Goal: Information Seeking & Learning: Get advice/opinions

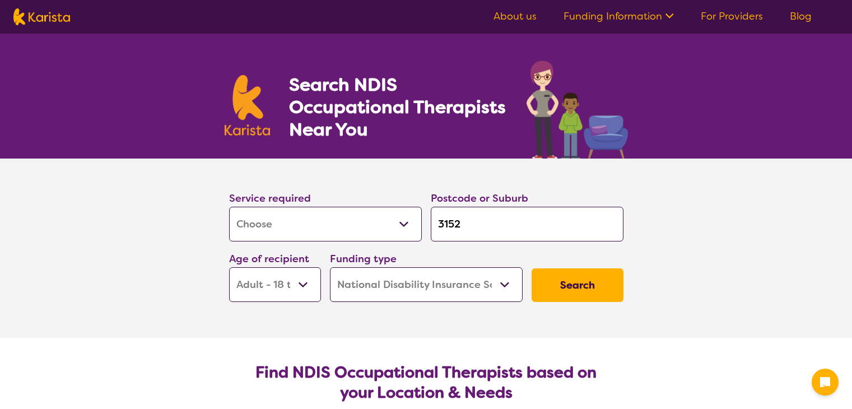
select select "[MEDICAL_DATA]"
select select "AD"
select select "NDIS"
select select "[MEDICAL_DATA]"
select select "AD"
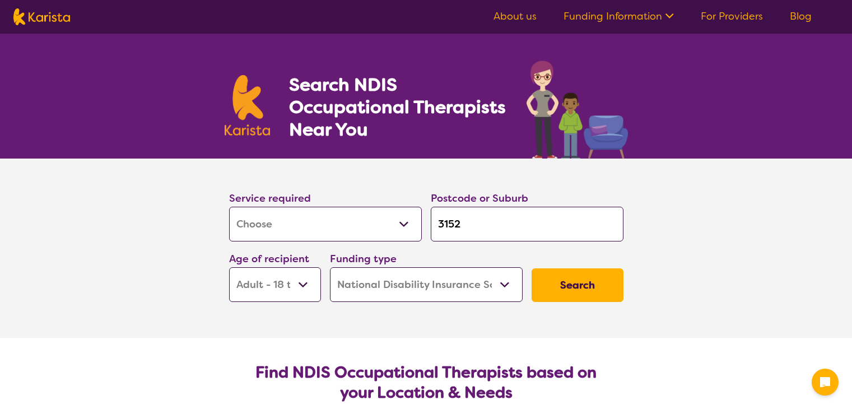
select select "NDIS"
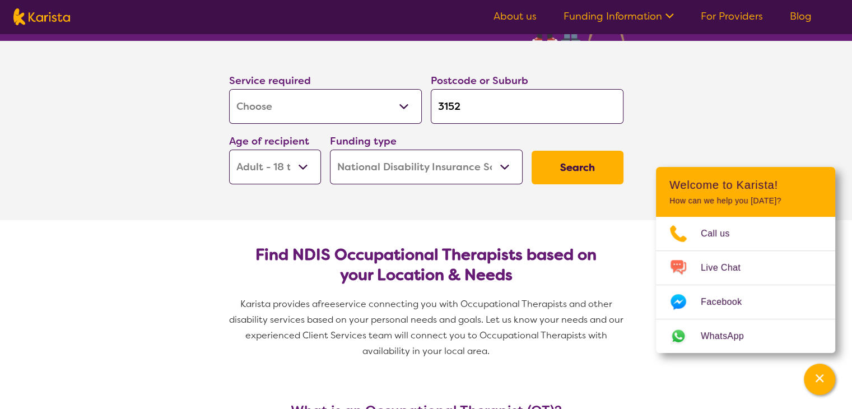
scroll to position [123, 0]
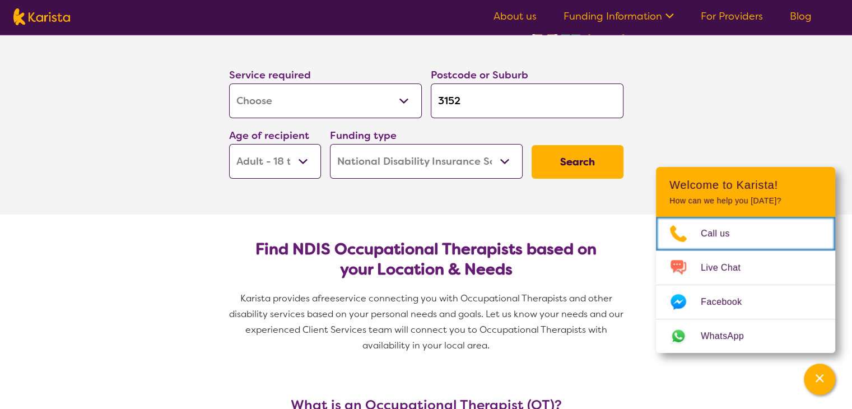
drag, startPoint x: 858, startPoint y: 48, endPoint x: 856, endPoint y: 69, distance: 21.5
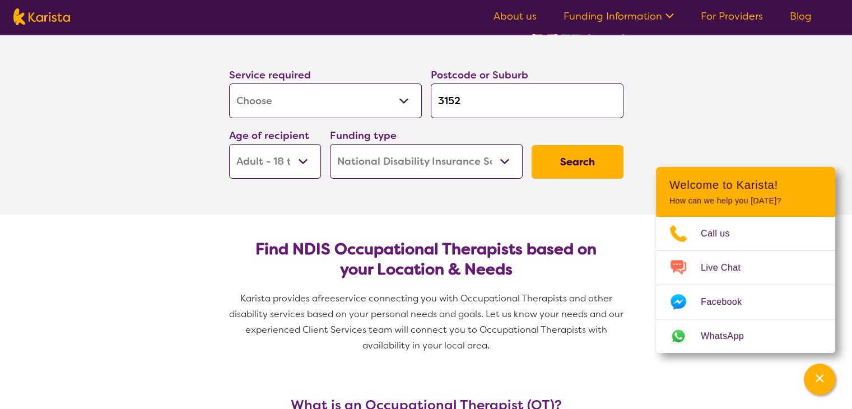
click at [307, 165] on select "Early Childhood - 0 to 9 Child - 10 to 11 Adolescent - 12 to 17 Adult - 18 to 6…" at bounding box center [275, 161] width 92 height 35
select select "AS"
click at [229, 144] on select "Early Childhood - 0 to 9 Child - 10 to 11 Adolescent - 12 to 17 Adult - 18 to 6…" at bounding box center [275, 161] width 92 height 35
select select "AS"
click at [497, 160] on select "Home Care Package (HCP) National Disability Insurance Scheme (NDIS) I don't know" at bounding box center [426, 161] width 193 height 35
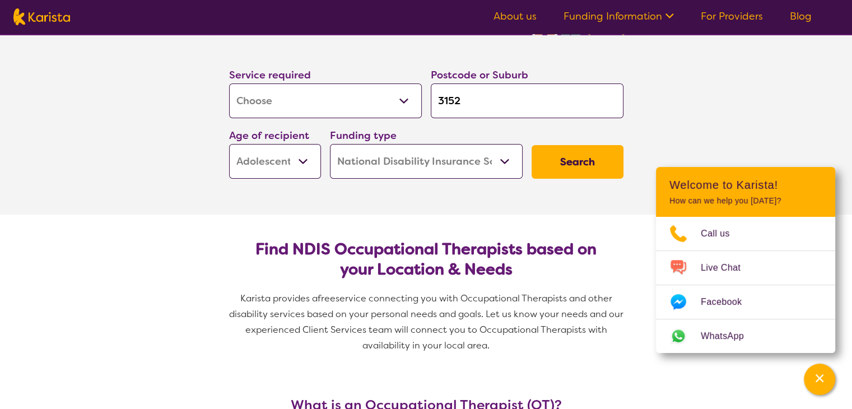
click at [330, 144] on select "Home Care Package (HCP) National Disability Insurance Scheme (NDIS) I don't know" at bounding box center [426, 161] width 193 height 35
click at [471, 108] on input "3152" at bounding box center [527, 100] width 193 height 35
type input "315"
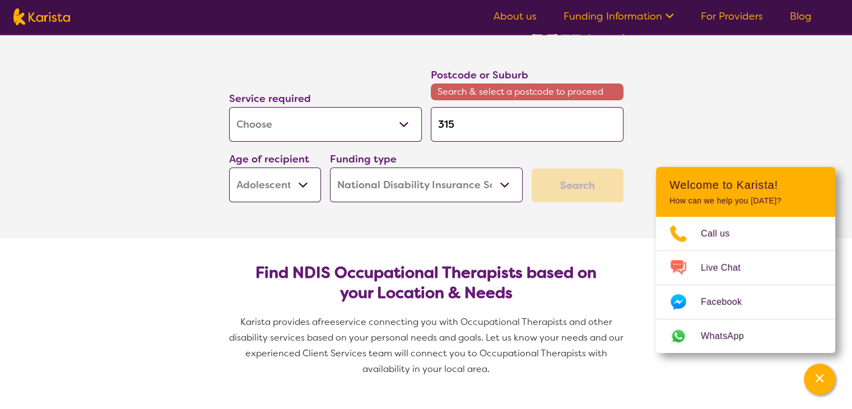
type input "31"
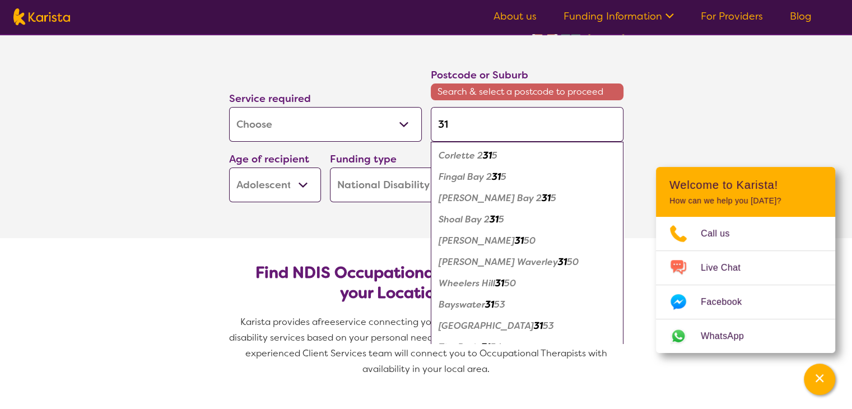
type input "3"
type input "30"
type input "306"
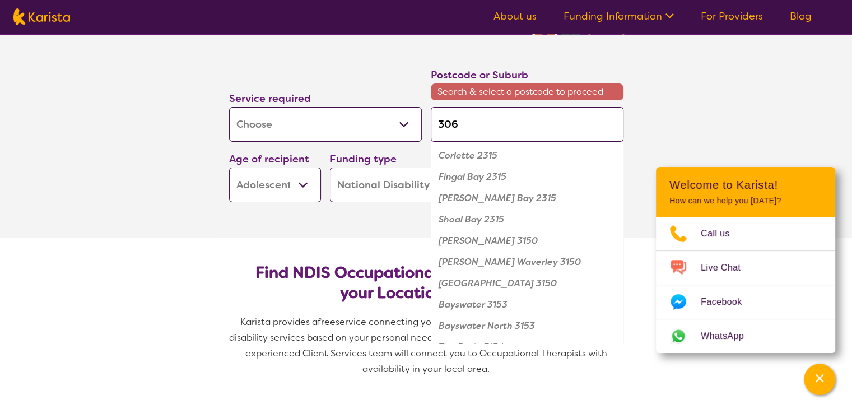
type input "306"
type input "3064"
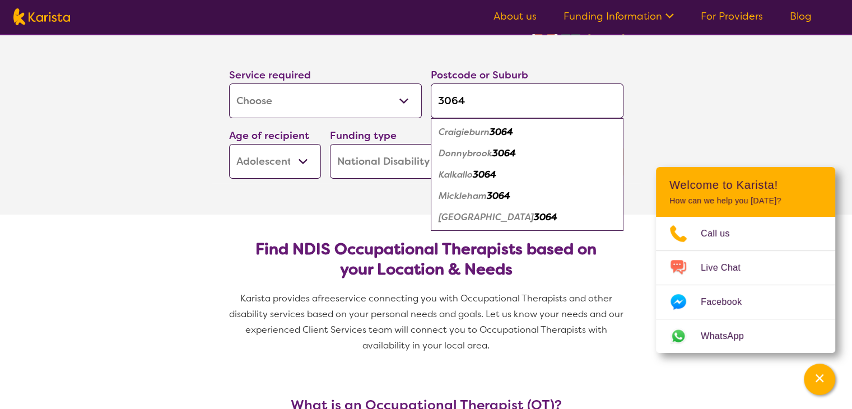
type input "3064"
click at [488, 175] on em "3064" at bounding box center [485, 175] width 24 height 12
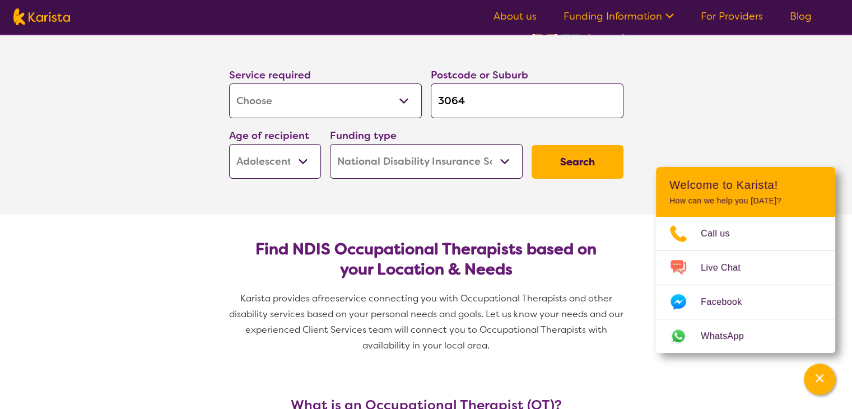
click at [558, 170] on button "Search" at bounding box center [577, 162] width 92 height 34
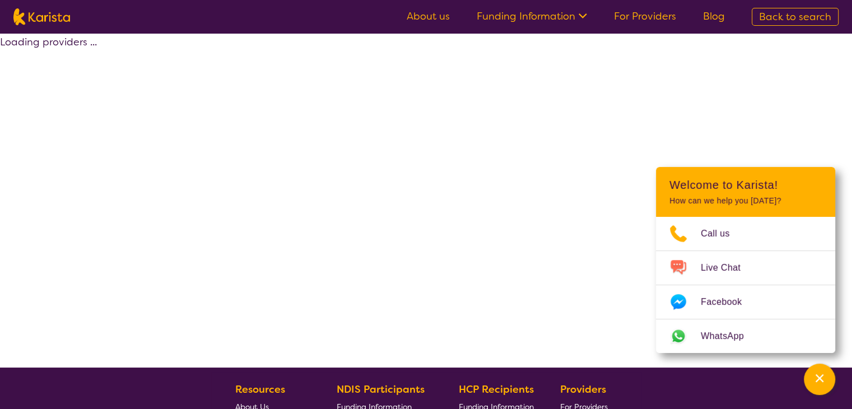
select select "by_score"
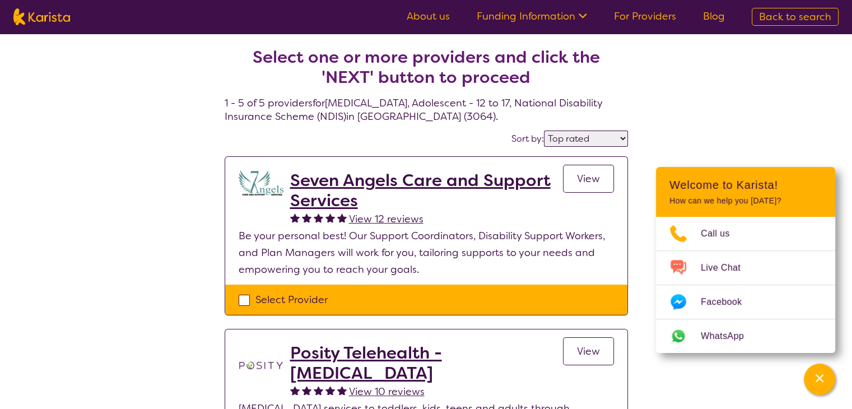
click at [391, 175] on h2 "Seven Angels Care and Support Services" at bounding box center [426, 190] width 273 height 40
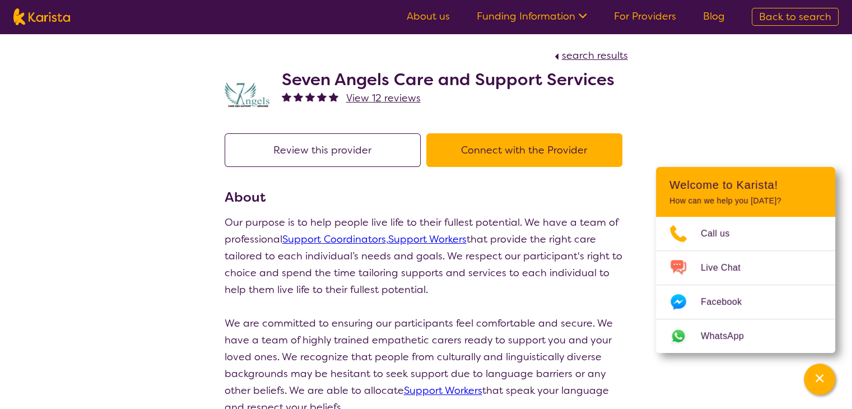
click at [585, 139] on button "Connect with the Provider" at bounding box center [524, 150] width 196 height 34
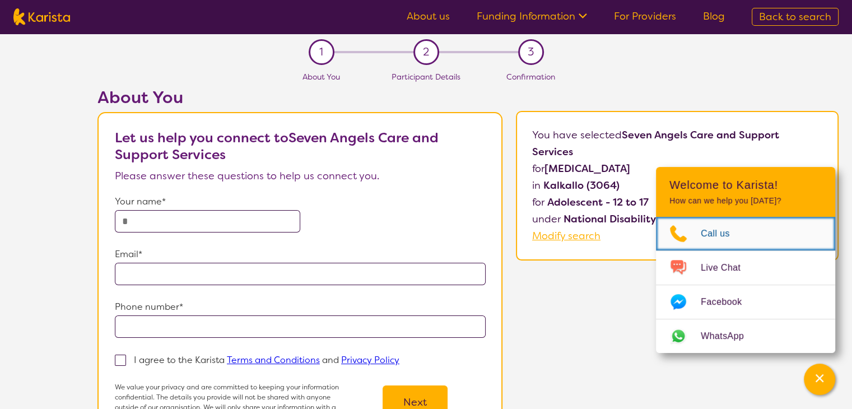
click at [701, 246] on link "Call us" at bounding box center [745, 234] width 179 height 34
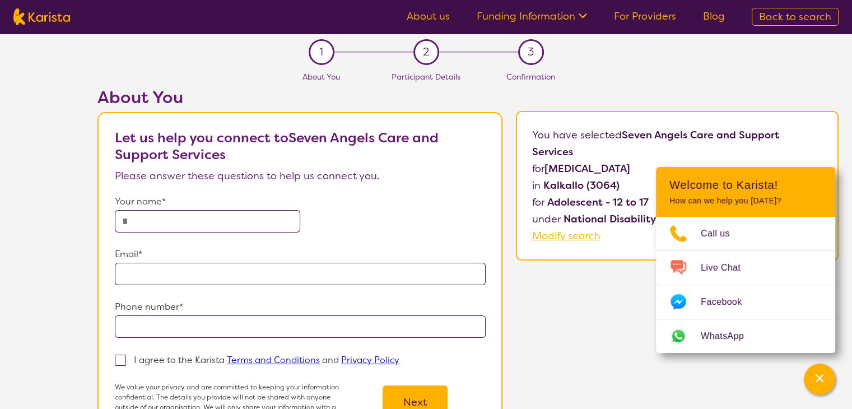
click at [589, 305] on div "About You Let us help you connect to Seven Angels Care and Support Services Ple…" at bounding box center [468, 274] width 768 height 375
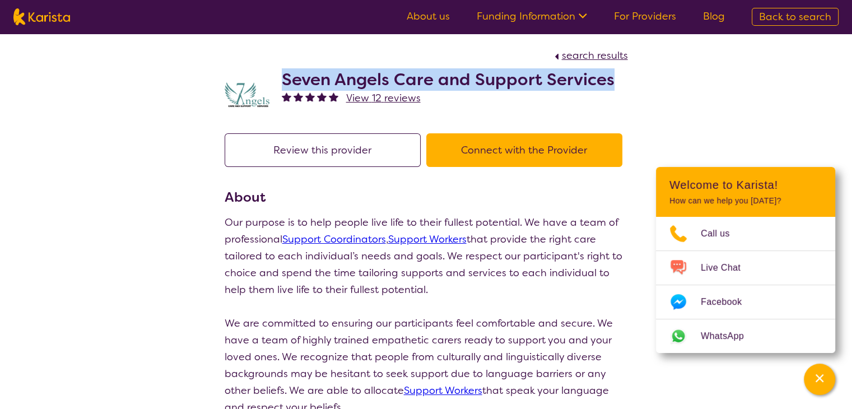
drag, startPoint x: 279, startPoint y: 81, endPoint x: 617, endPoint y: 83, distance: 337.1
click at [617, 83] on div "Seven Angels Care and Support Services View 12 reviews" at bounding box center [426, 92] width 403 height 56
copy h2 "Seven Angels Care and Support Services"
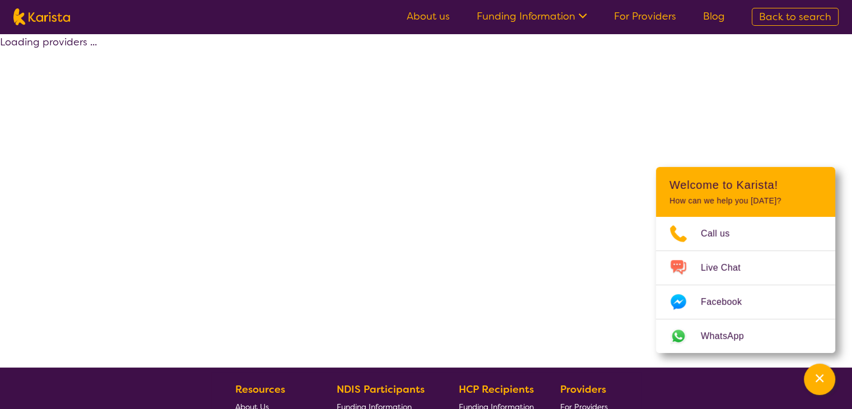
select select "by_score"
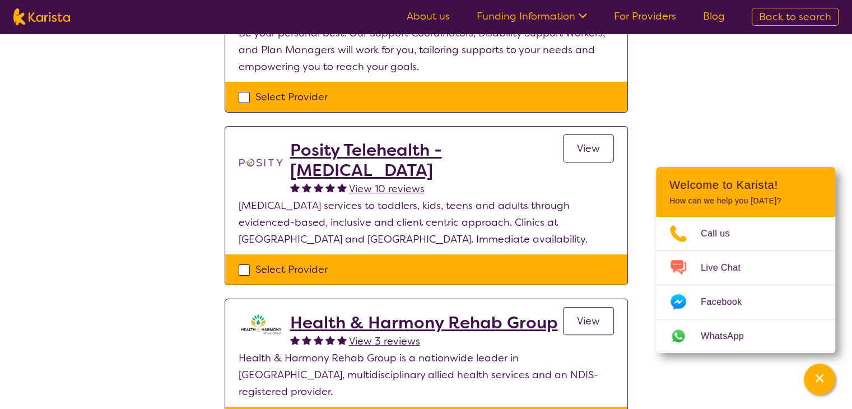
scroll to position [204, 0]
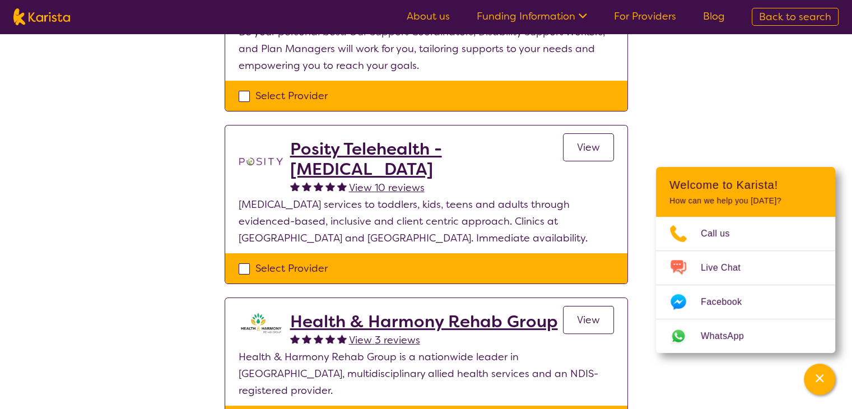
click at [330, 159] on h2 "Posity Telehealth - [MEDICAL_DATA]" at bounding box center [426, 159] width 273 height 40
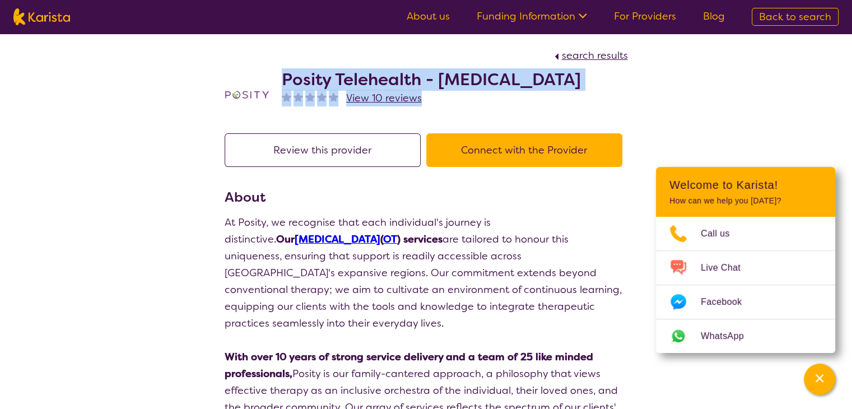
drag, startPoint x: 279, startPoint y: 80, endPoint x: 657, endPoint y: 90, distance: 377.6
copy div "Posity Telehealth - [MEDICAL_DATA] View 10 reviews"
select select "by_score"
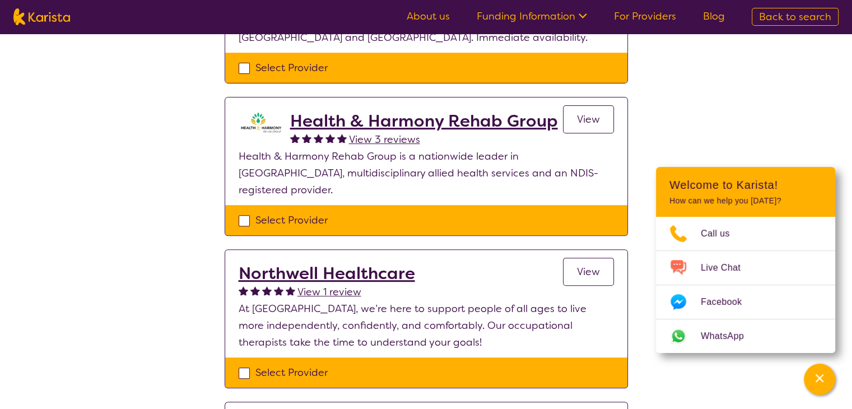
scroll to position [403, 0]
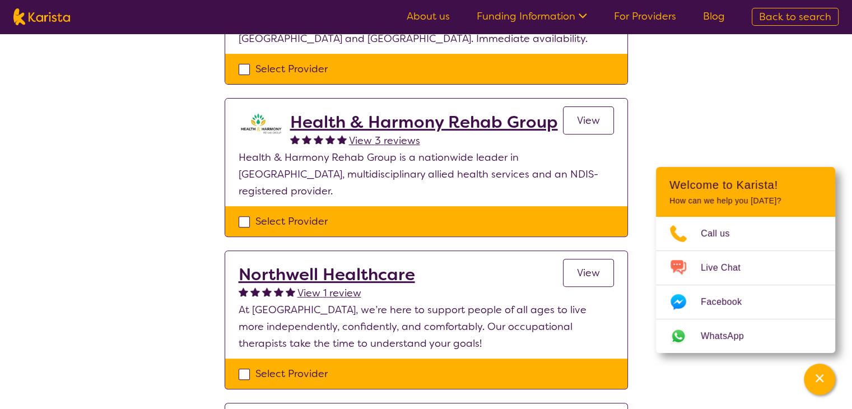
click at [526, 124] on h2 "Health & Harmony Rehab Group" at bounding box center [424, 122] width 268 height 20
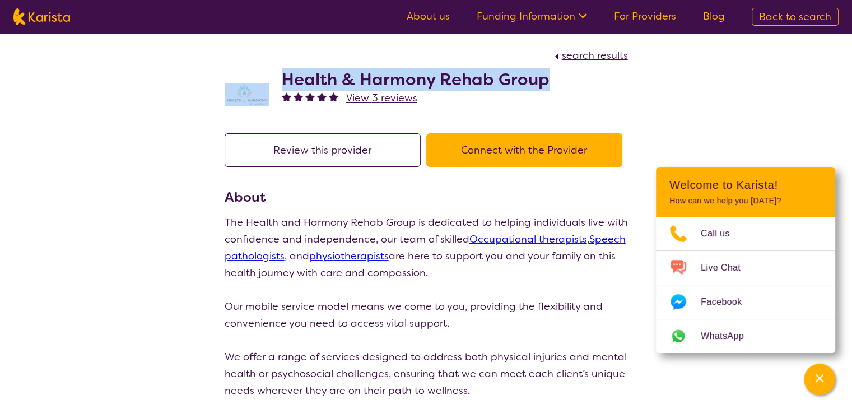
drag, startPoint x: 555, startPoint y: 82, endPoint x: 252, endPoint y: 85, distance: 303.5
click at [252, 85] on div "Health & Harmony Rehab Group View 3 reviews" at bounding box center [426, 92] width 403 height 56
copy div "Health & Harmony Rehab Group"
